Goal: Navigation & Orientation: Find specific page/section

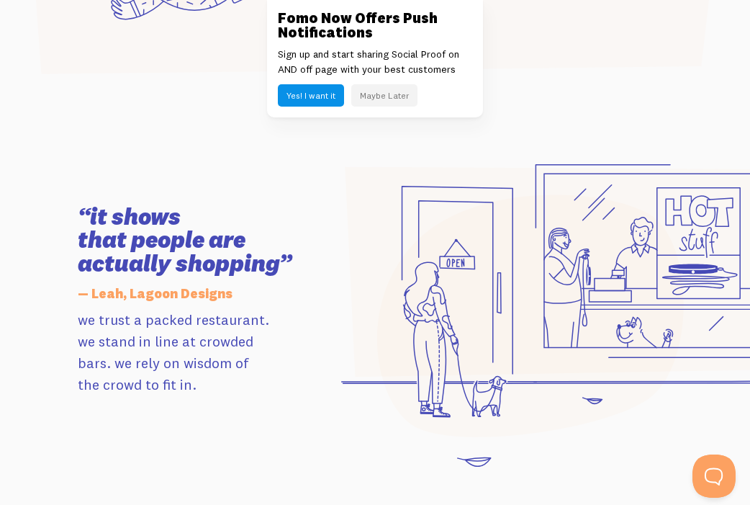
scroll to position [6730, 0]
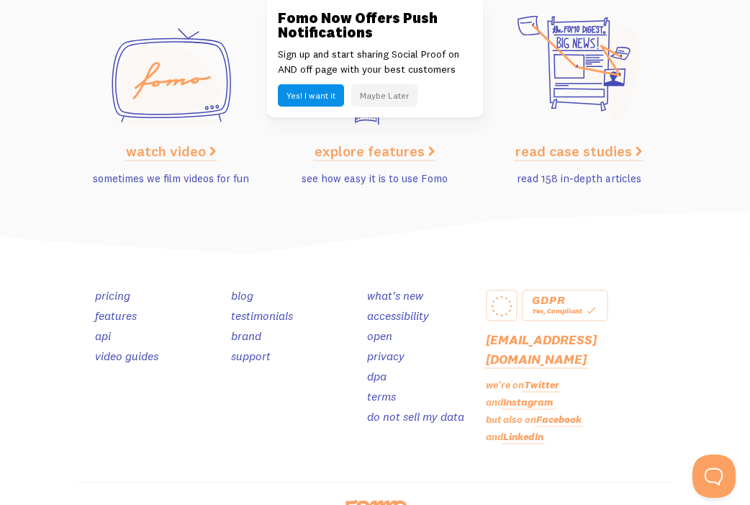
click at [231, 308] on link "testimonials" at bounding box center [262, 315] width 62 height 14
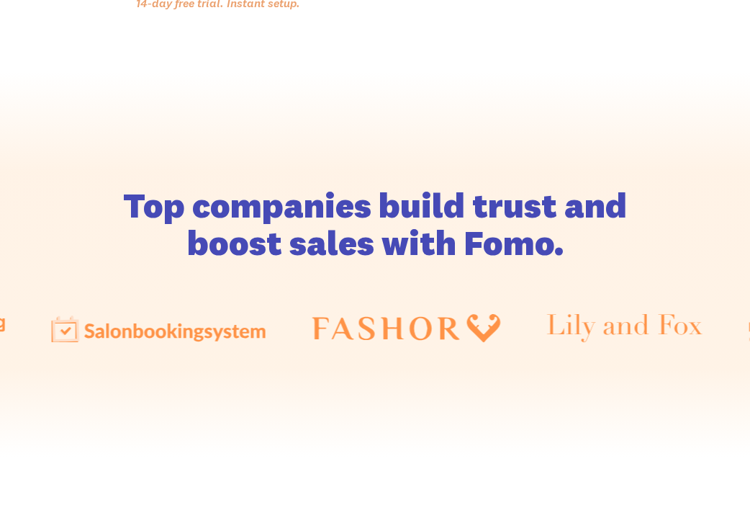
scroll to position [8303, 0]
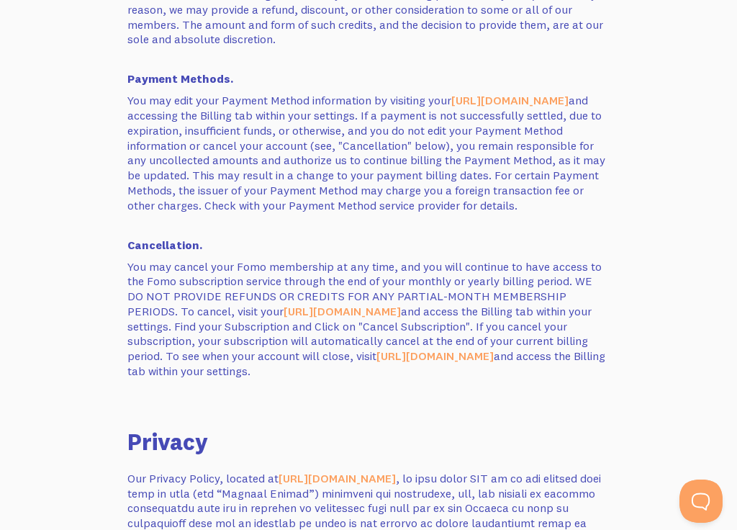
scroll to position [2156, 0]
